Goal: Information Seeking & Learning: Learn about a topic

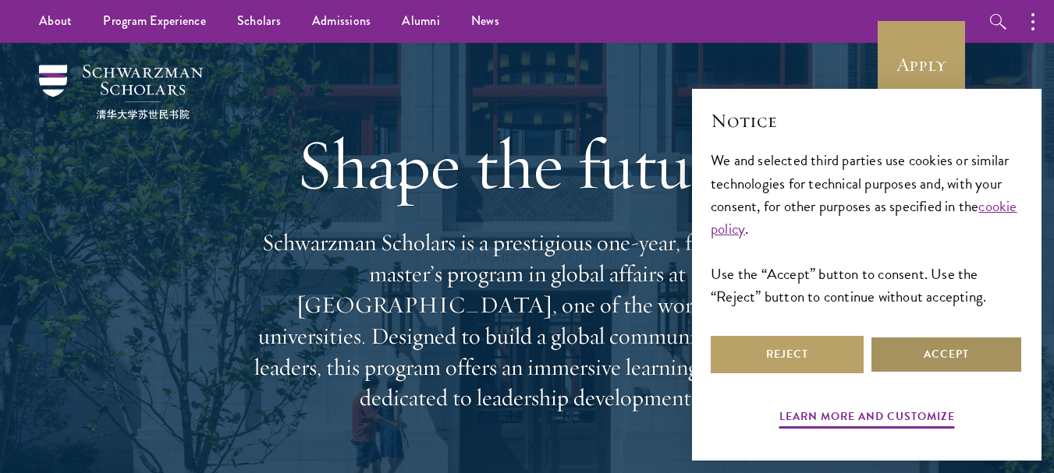
click at [940, 362] on button "Accept" at bounding box center [946, 354] width 153 height 37
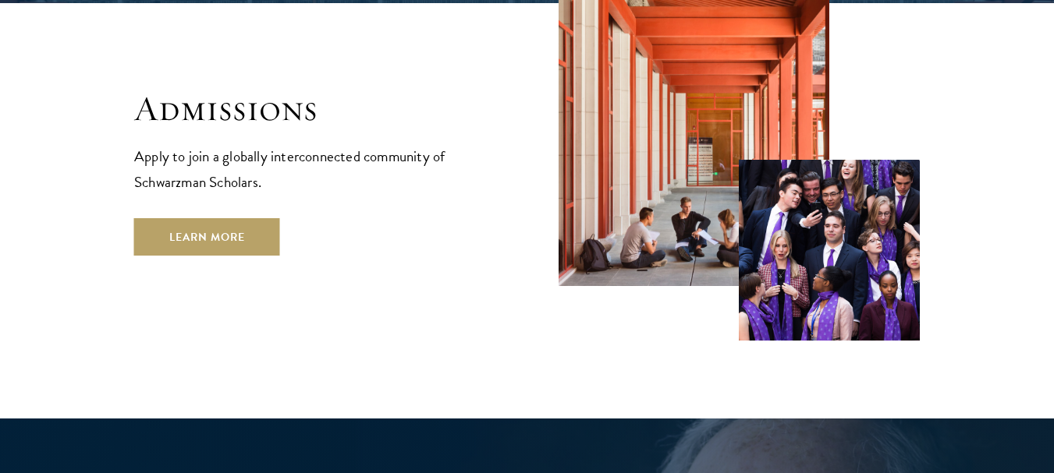
scroll to position [2651, 0]
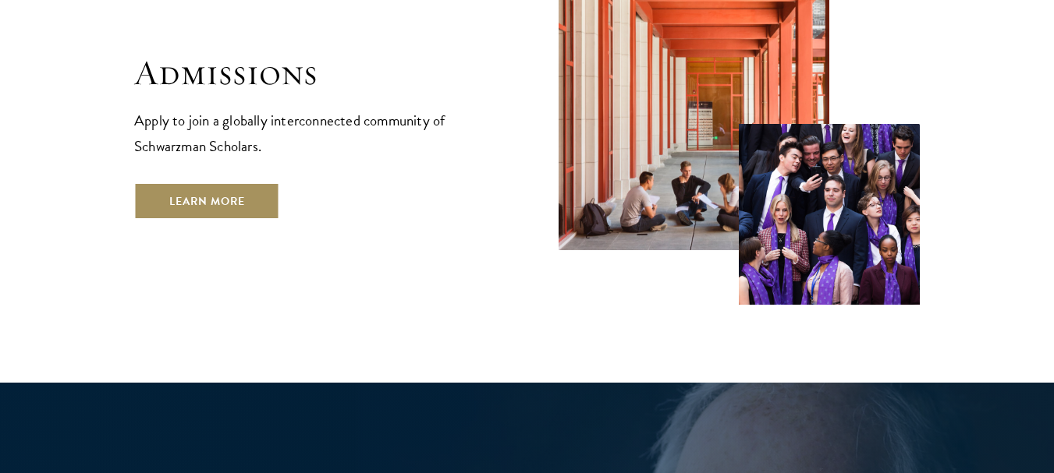
click at [221, 182] on link "Learn More" at bounding box center [207, 200] width 146 height 37
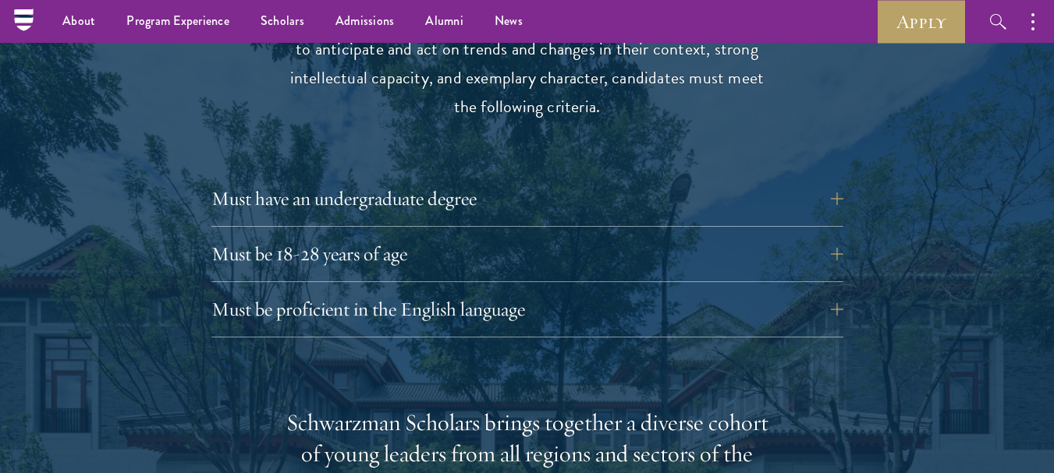
scroll to position [2028, 0]
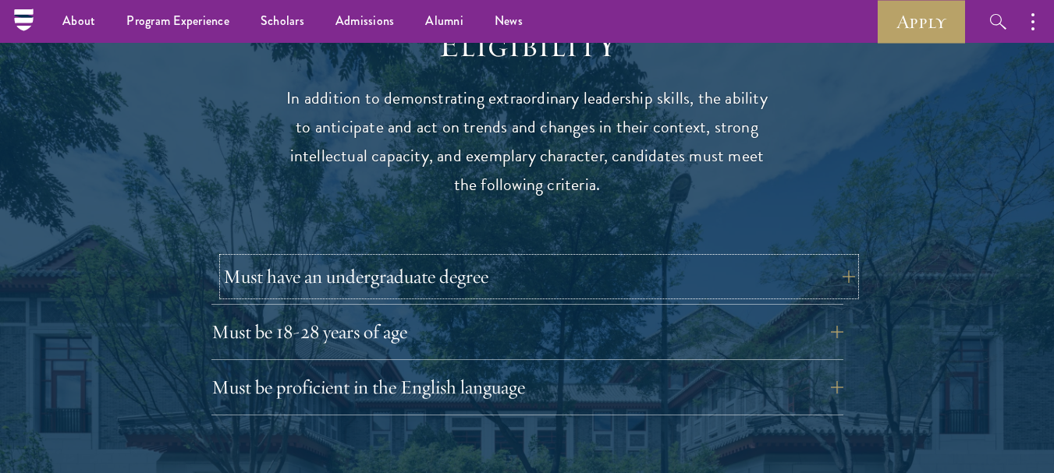
click at [826, 258] on button "Must have an undergraduate degree" at bounding box center [539, 276] width 632 height 37
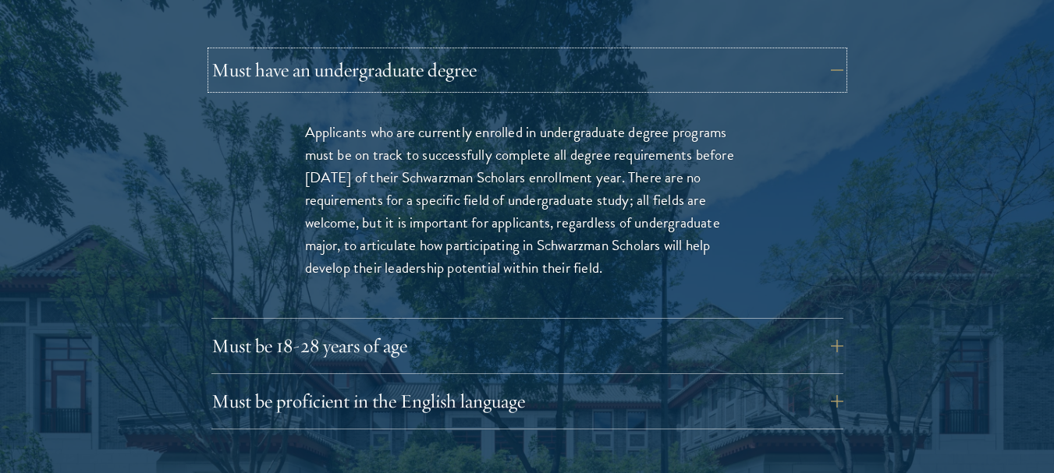
scroll to position [2262, 0]
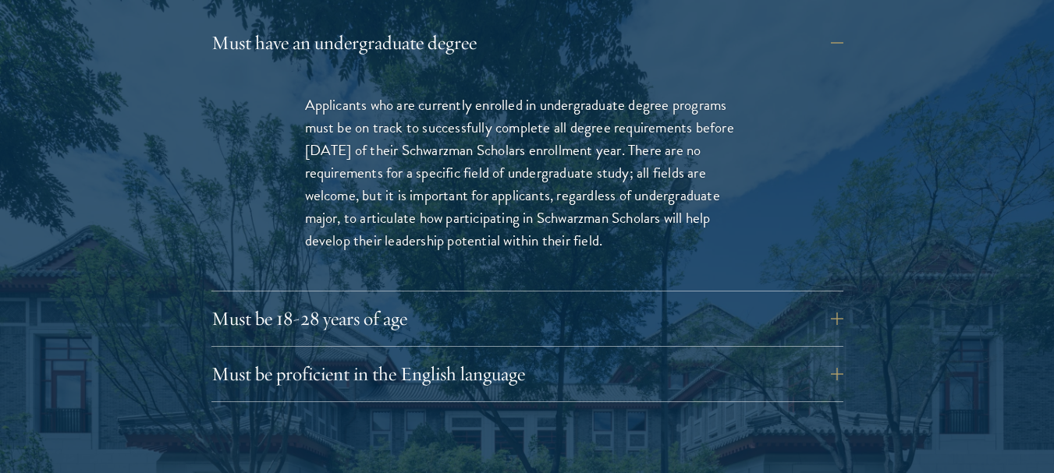
click at [817, 245] on div "Applicants who are currently enrolled in undergraduate degree programs must be …" at bounding box center [527, 180] width 632 height 221
click at [820, 300] on button "Must be 18-28 years of age" at bounding box center [539, 318] width 632 height 37
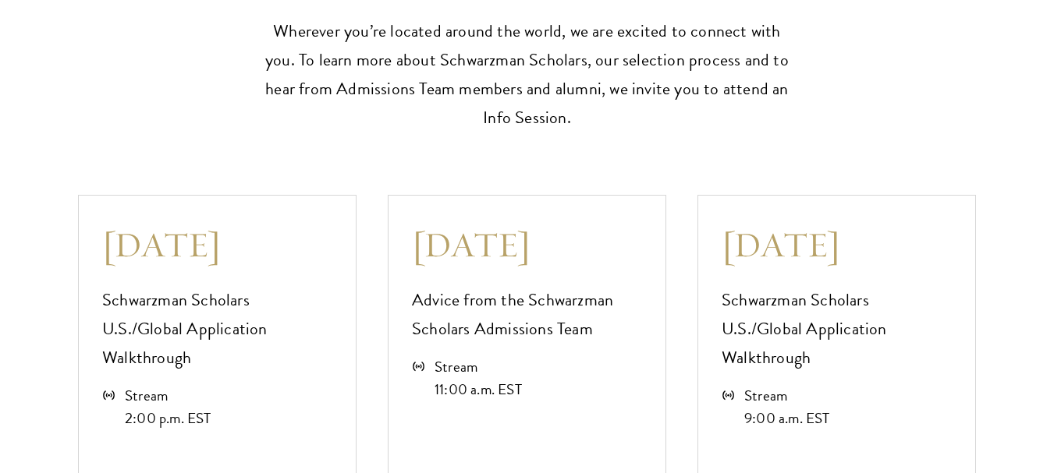
scroll to position [4285, 0]
